Goal: Information Seeking & Learning: Learn about a topic

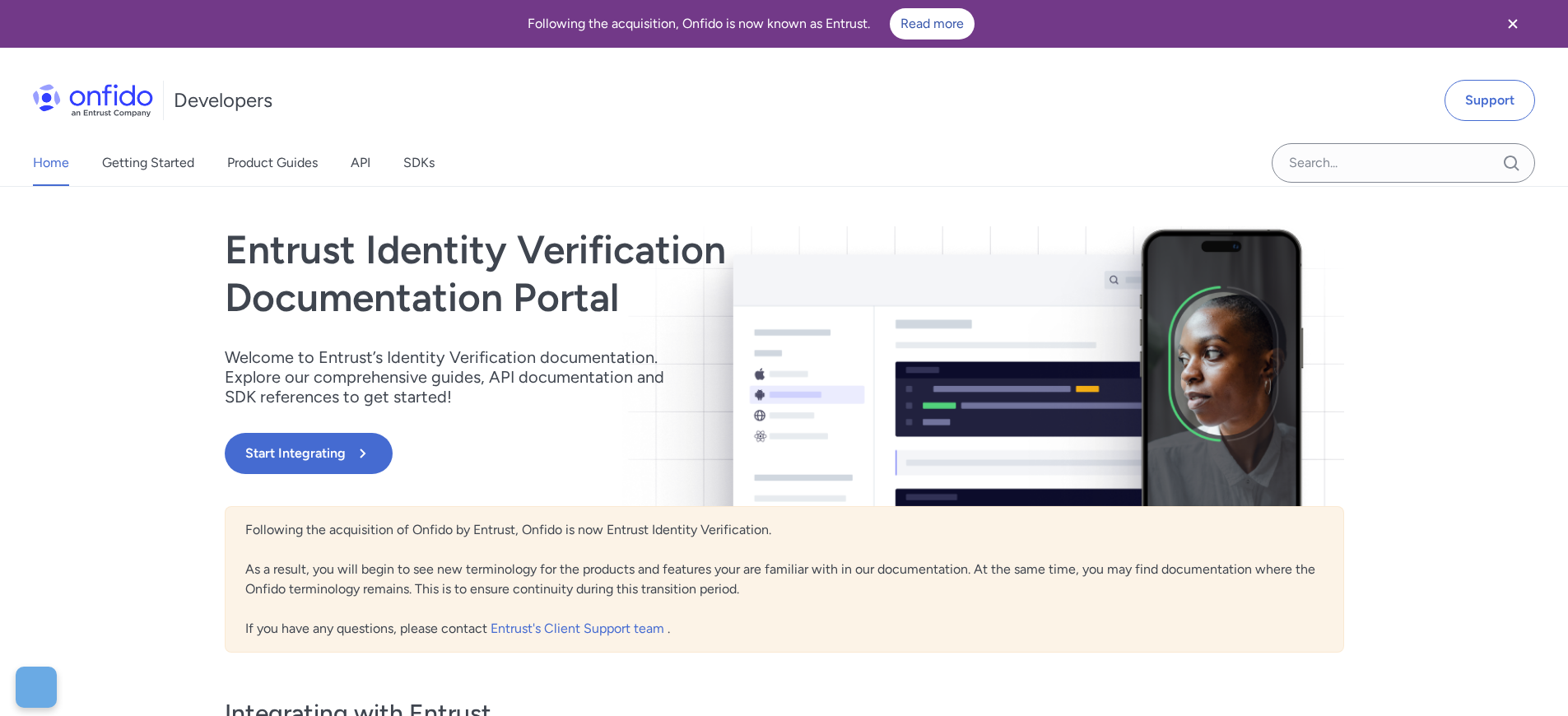
scroll to position [878, 0]
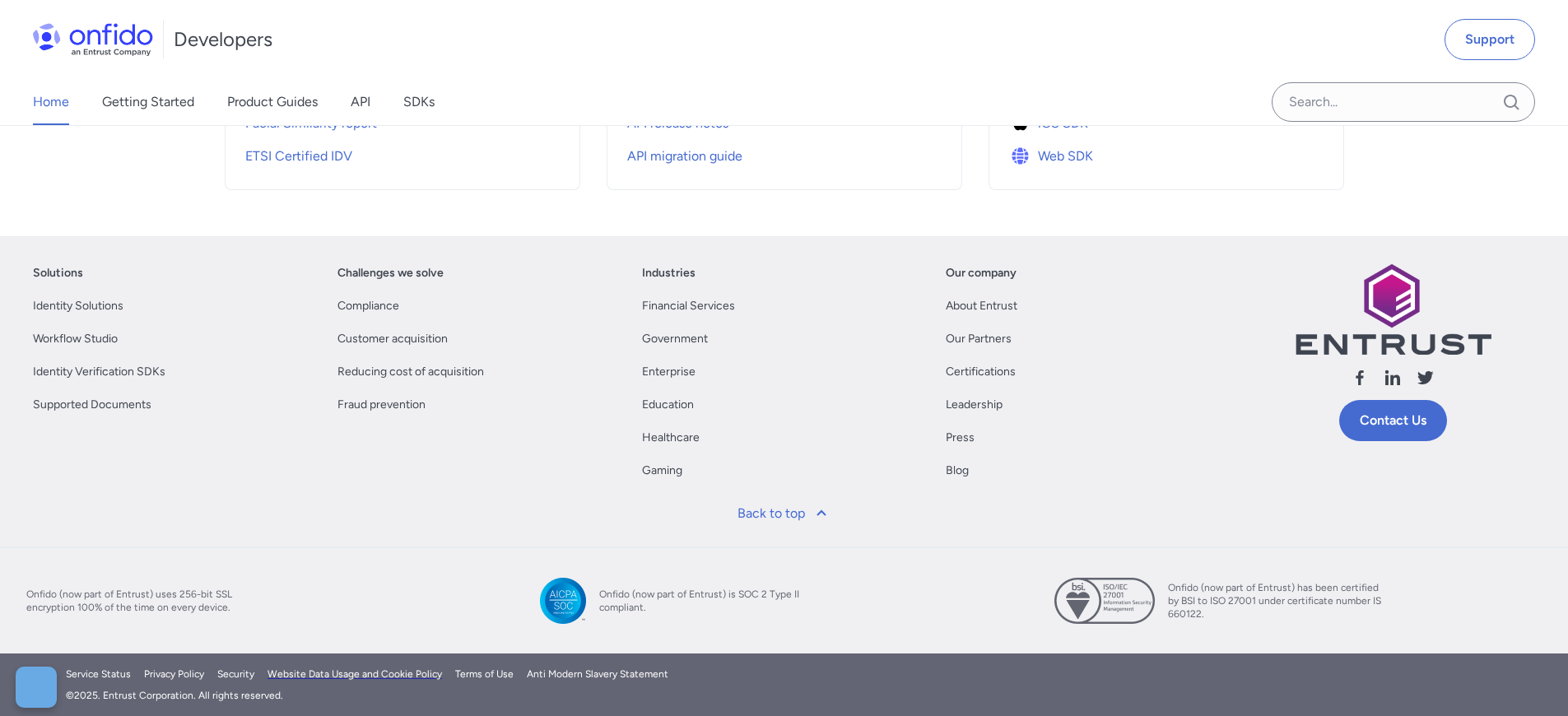
click at [351, 675] on link "Website Data Usage and Cookie Policy" at bounding box center [355, 674] width 175 height 15
